Goal: Task Accomplishment & Management: Use online tool/utility

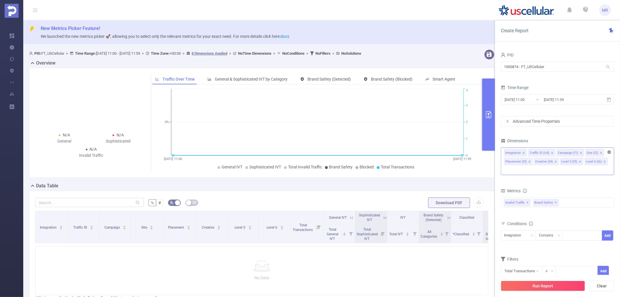
click at [611, 152] on icon "icon: close-circle" at bounding box center [609, 151] width 3 height 3
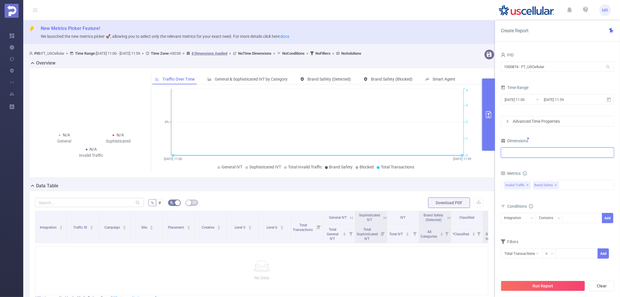
click at [539, 158] on div at bounding box center [557, 152] width 113 height 10
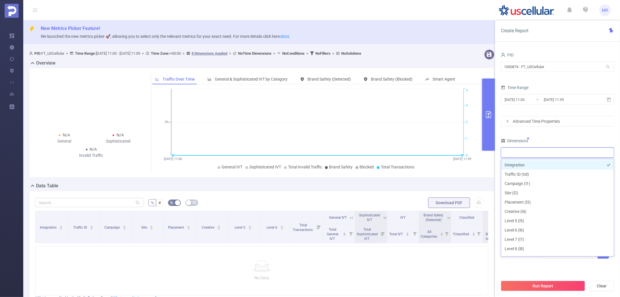
click at [522, 164] on li "Integration" at bounding box center [557, 164] width 113 height 9
click at [551, 152] on div "Integration" at bounding box center [557, 153] width 107 height 10
click at [521, 210] on li "Creative (l4)" at bounding box center [557, 211] width 113 height 9
click at [539, 53] on div "PID" at bounding box center [557, 56] width 113 height 10
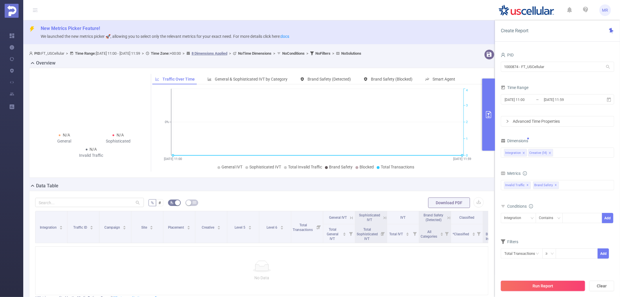
click at [530, 286] on button "Run Report" at bounding box center [543, 286] width 84 height 10
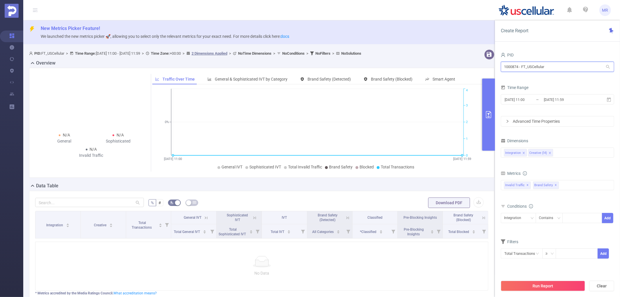
click at [547, 65] on input "1000874 - FT_USCellular" at bounding box center [557, 67] width 113 height 10
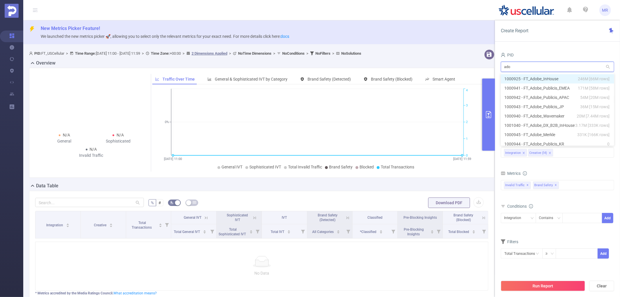
type input "adob"
click at [544, 81] on li "1000925 - FT_Adobe_InHouse 246M [66M rows]" at bounding box center [557, 78] width 113 height 9
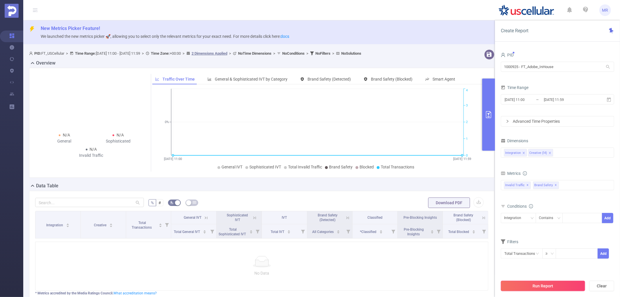
click at [534, 284] on button "Run Report" at bounding box center [543, 286] width 84 height 10
click at [525, 101] on input "[DATE] 11:00" at bounding box center [527, 100] width 47 height 8
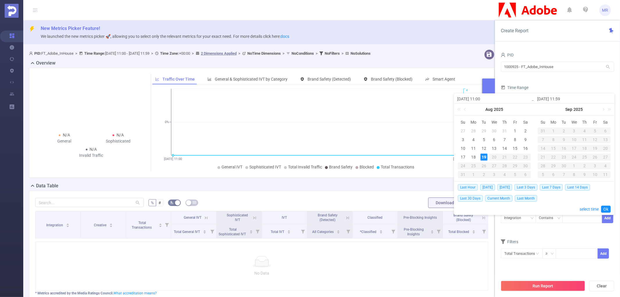
click at [525, 101] on input "[DATE] 11:00" at bounding box center [495, 98] width 74 height 7
click at [481, 98] on input "[DATE] 11:00" at bounding box center [495, 98] width 74 height 7
type input "[DATE] 0:00"
type input "[DATE] 00:00"
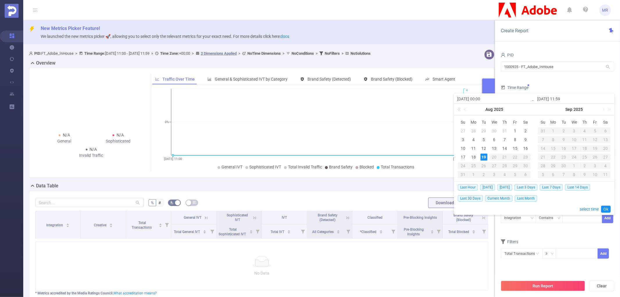
type input "[DATE] 00:00"
click at [561, 98] on input "[DATE] 11:59" at bounding box center [575, 98] width 74 height 7
type input "[DATE] 0:59"
type input "[DATE] 02:59"
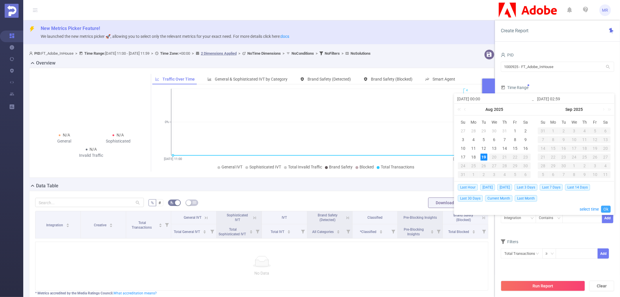
type input "[DATE] 02:59"
click at [606, 207] on link "Ok" at bounding box center [607, 209] width 10 height 7
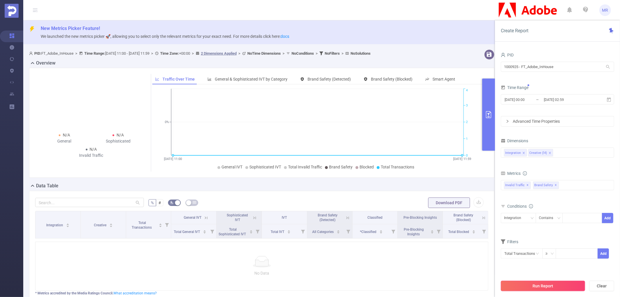
click at [526, 285] on button "Run Report" at bounding box center [543, 286] width 84 height 10
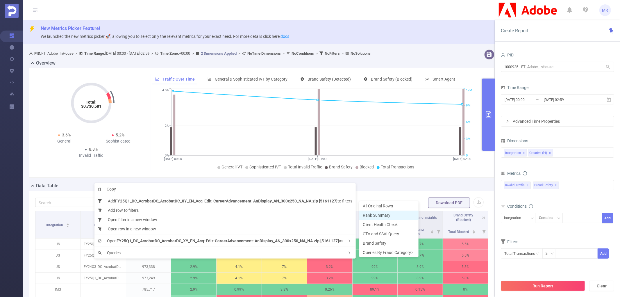
click at [374, 216] on span "Rank Summary" at bounding box center [377, 215] width 28 height 5
